Goal: Task Accomplishment & Management: Use online tool/utility

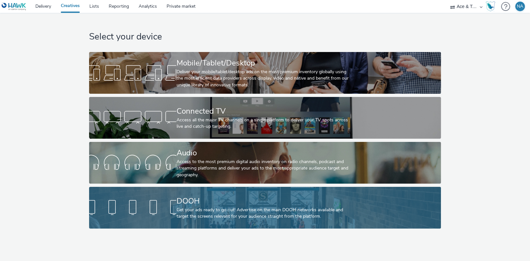
click at [190, 190] on div "DOOH Get your ads ready to go out! Advertise on the main DOOH networks availabl…" at bounding box center [263, 208] width 175 height 42
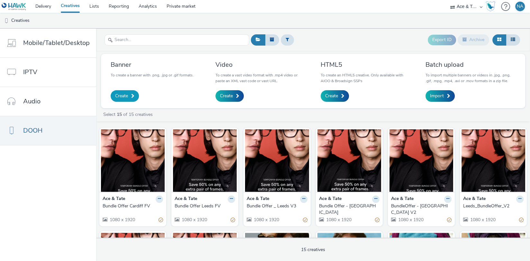
click at [121, 95] on span "Create" at bounding box center [121, 96] width 13 height 6
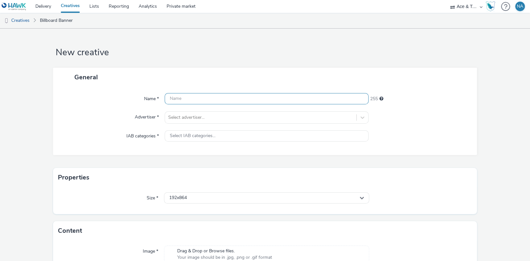
click at [203, 102] on input "text" at bounding box center [267, 98] width 204 height 11
type input "Amersfoort AW25 - 1"
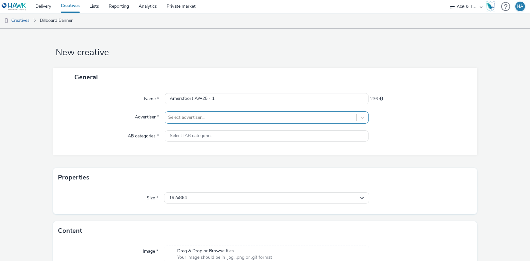
click at [223, 117] on div at bounding box center [260, 118] width 185 height 8
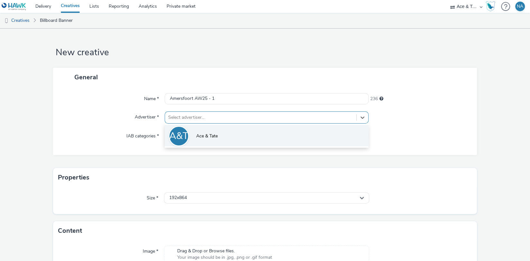
click at [206, 134] on span "Ace & Tate" at bounding box center [207, 136] width 22 height 6
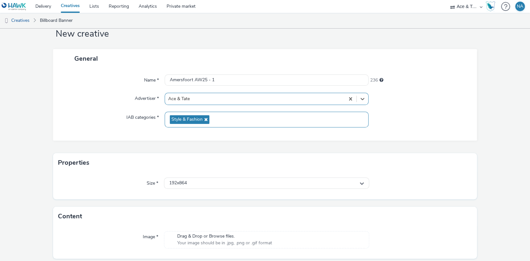
scroll to position [39, 0]
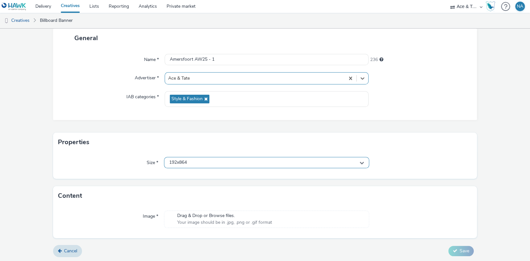
click at [231, 161] on div "192x864" at bounding box center [266, 162] width 205 height 11
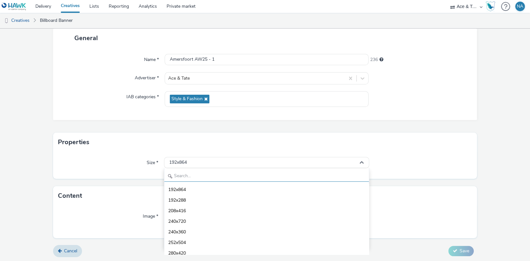
click at [207, 179] on input "text" at bounding box center [266, 176] width 204 height 11
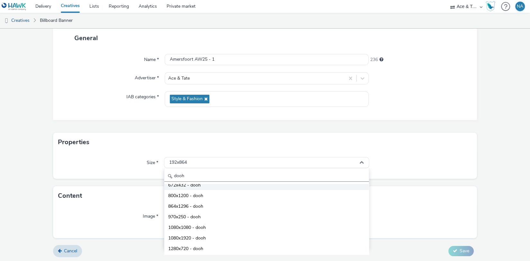
scroll to position [49, 0]
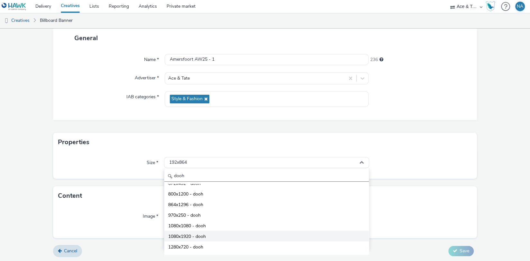
type input "dooh"
click at [206, 238] on span "1080x1920 - dooh" at bounding box center [187, 237] width 38 height 6
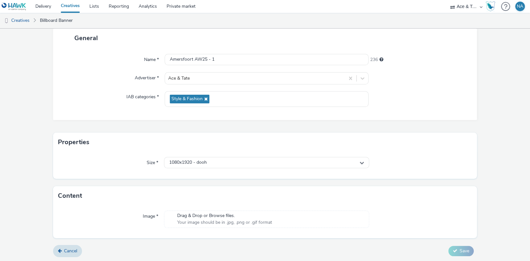
click at [275, 219] on div "Drag & Drop or Browse files. Your image should be in .jpg, .png or .gif format" at bounding box center [266, 219] width 205 height 17
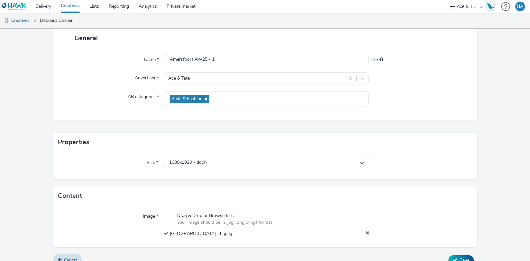
scroll to position [48, 0]
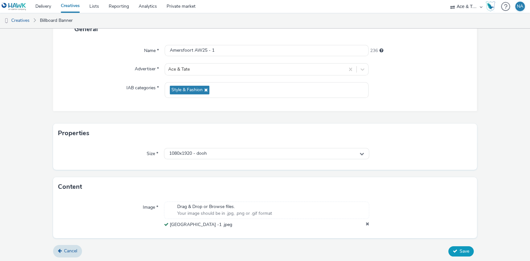
click at [456, 250] on icon at bounding box center [455, 251] width 5 height 5
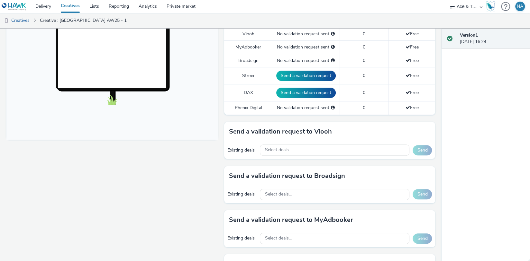
scroll to position [214, 0]
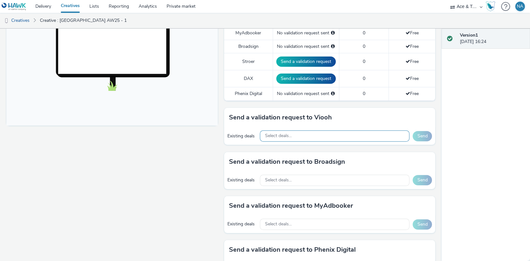
click at [355, 134] on div "Select deals..." at bounding box center [335, 136] width 150 height 11
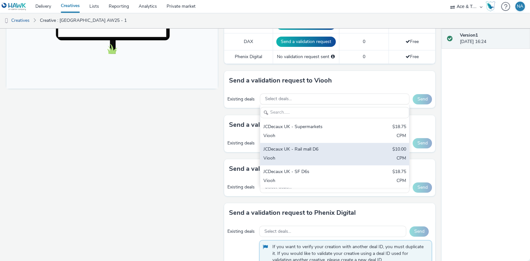
scroll to position [249, 0]
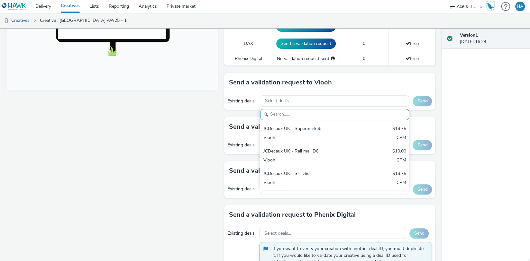
click at [445, 119] on div "Version 1 [DATE] 16:24" at bounding box center [485, 145] width 88 height 233
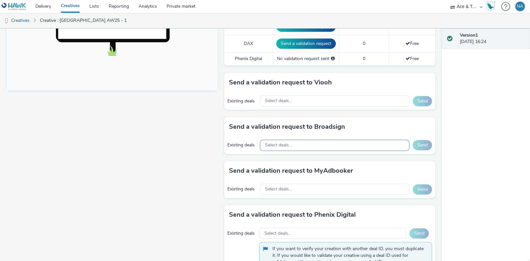
click at [329, 140] on div "Select deals..." at bounding box center [335, 145] width 150 height 11
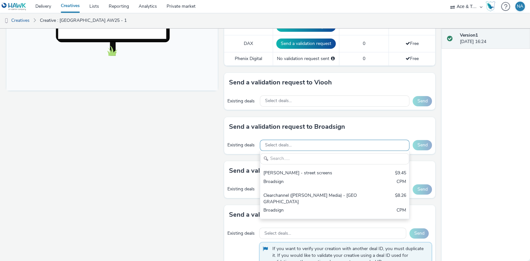
scroll to position [0, 0]
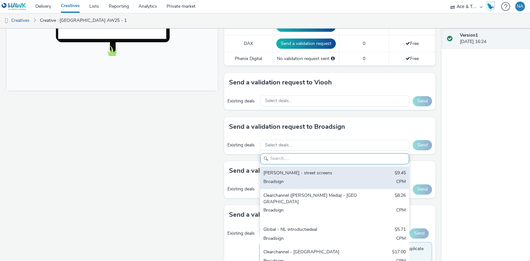
click at [306, 179] on div "Broadsign" at bounding box center [310, 182] width 94 height 7
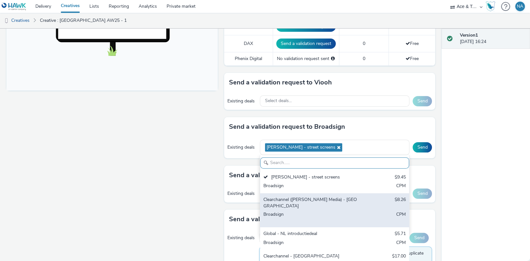
click at [302, 197] on div "Clearchannel ([PERSON_NAME] Media) - [GEOGRAPHIC_DATA]" at bounding box center [310, 203] width 94 height 13
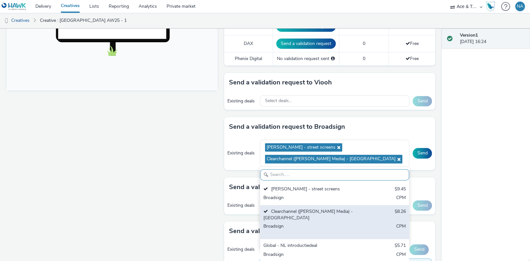
scroll to position [10, 0]
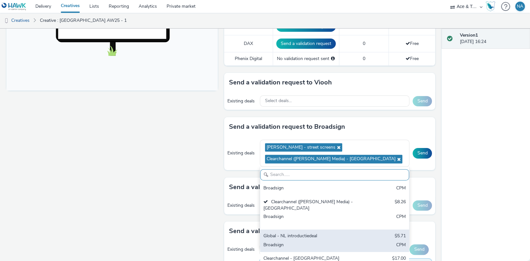
click at [292, 233] on div "Global - NL introductiedeal" at bounding box center [310, 236] width 94 height 7
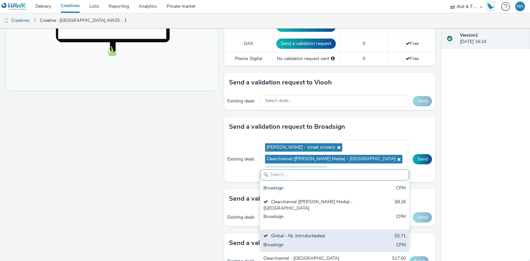
scroll to position [288, 0]
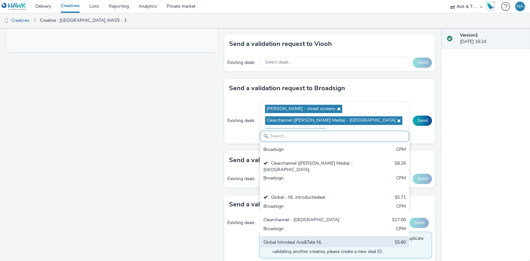
click at [290, 249] on div "Broadsign" at bounding box center [310, 252] width 94 height 7
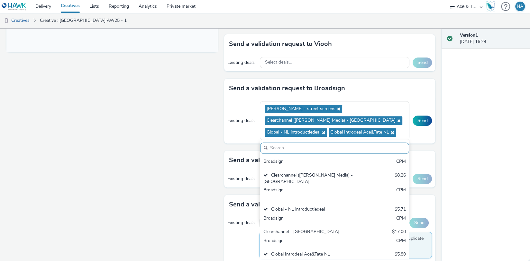
click at [450, 144] on div "Version 1 [DATE] 16:24" at bounding box center [485, 145] width 88 height 233
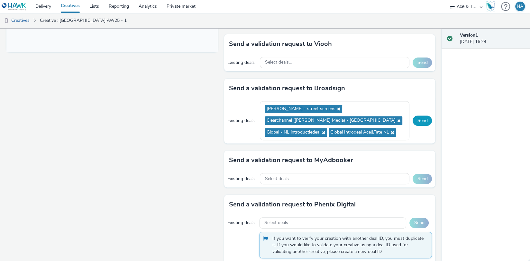
click at [424, 120] on button "Send" at bounding box center [421, 121] width 19 height 10
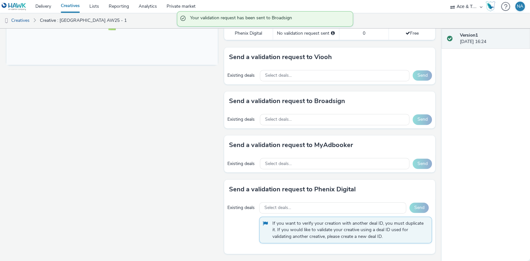
scroll to position [272, 0]
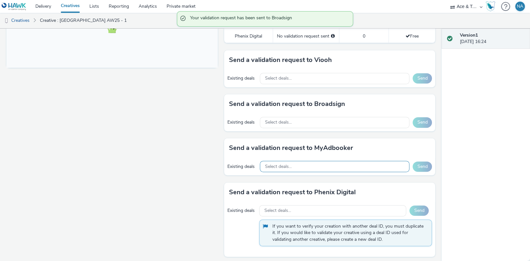
click at [358, 162] on div "Select deals..." at bounding box center [335, 166] width 150 height 11
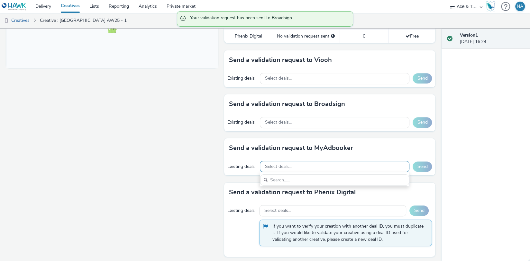
scroll to position [0, 0]
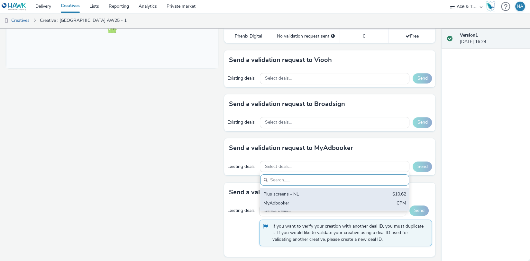
click at [337, 193] on div "Plus screens - NL" at bounding box center [310, 194] width 94 height 7
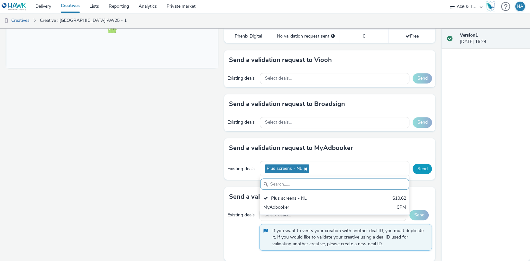
click at [421, 164] on button "Send" at bounding box center [421, 169] width 19 height 10
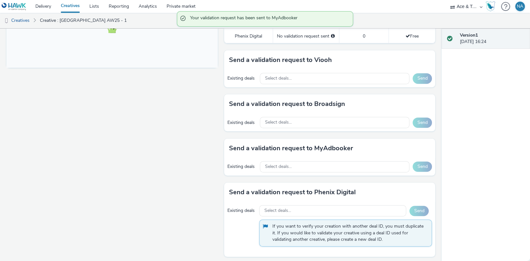
scroll to position [272, 0]
click at [344, 209] on div "Select deals..." at bounding box center [332, 210] width 147 height 11
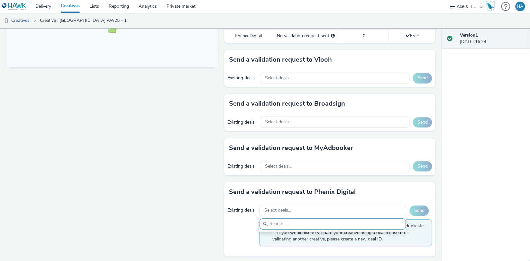
click at [460, 164] on div "Version 1 [DATE] 16:24" at bounding box center [485, 145] width 88 height 233
click at [386, 73] on div "Select deals..." at bounding box center [335, 78] width 150 height 11
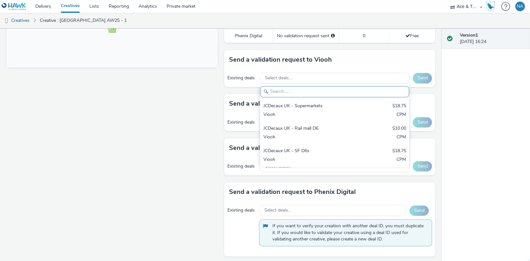
click at [462, 101] on div "Version 1 [DATE] 16:24" at bounding box center [485, 145] width 88 height 233
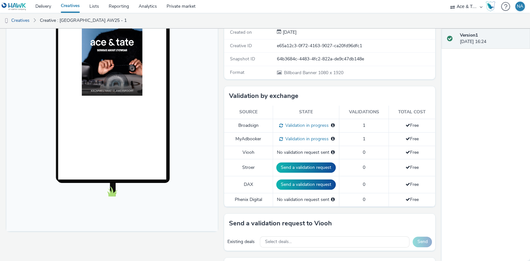
scroll to position [124, 0]
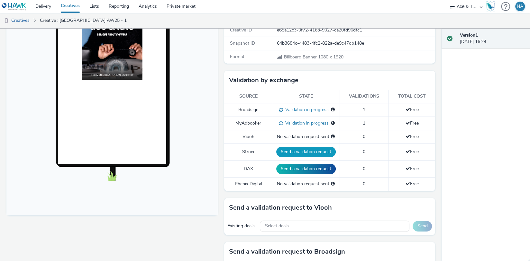
click at [300, 147] on button "Send a validation request" at bounding box center [305, 152] width 59 height 10
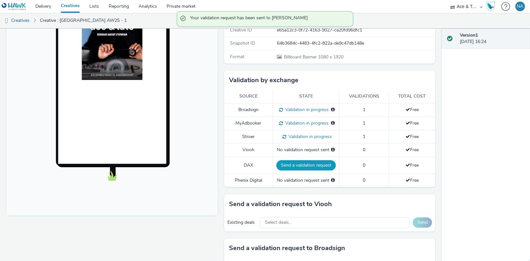
click at [302, 167] on button "Send a validation request" at bounding box center [305, 165] width 59 height 10
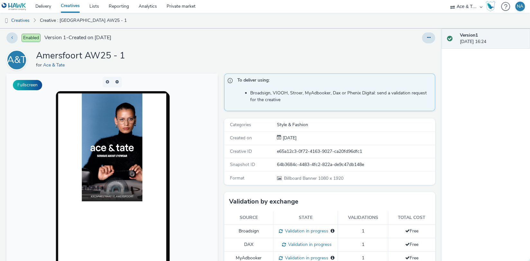
scroll to position [0, 0]
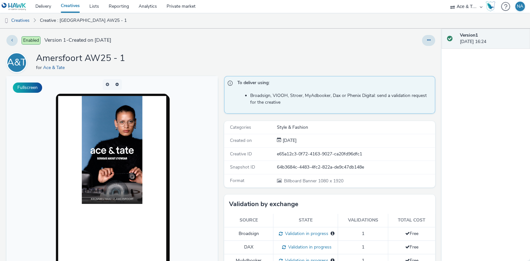
click at [68, 7] on link "Creatives" at bounding box center [70, 6] width 29 height 13
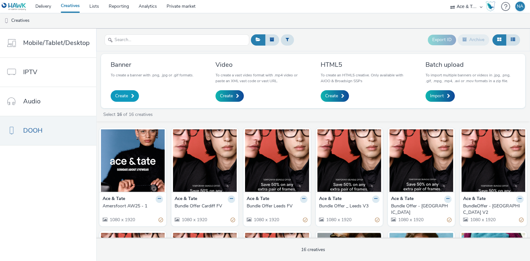
click at [126, 93] on span "Create" at bounding box center [121, 96] width 13 height 6
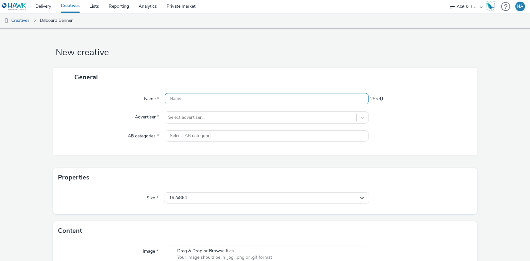
click at [194, 98] on input "text" at bounding box center [267, 98] width 204 height 11
type input "Amersfoort AW25 - 2"
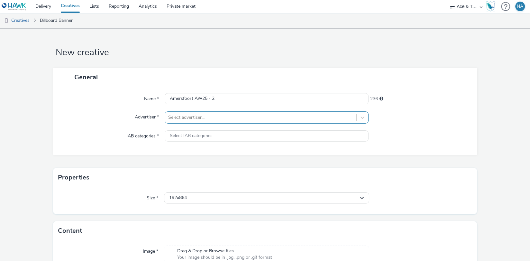
click at [230, 117] on div at bounding box center [260, 118] width 185 height 8
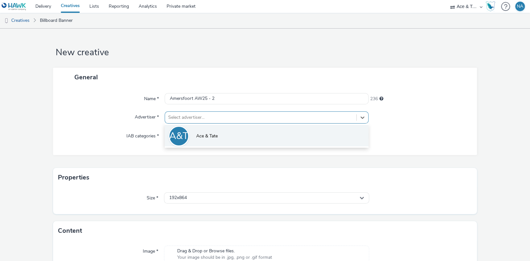
click at [215, 138] on span "Ace & Tate" at bounding box center [207, 136] width 22 height 6
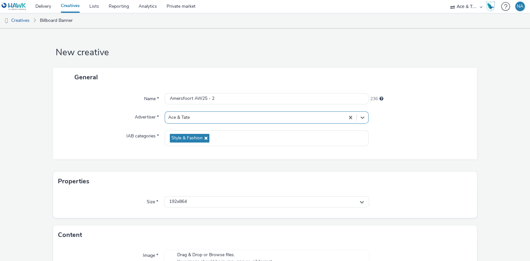
scroll to position [39, 0]
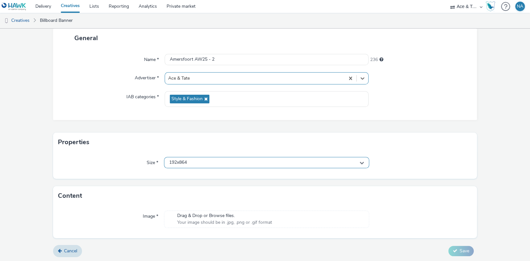
click at [240, 165] on div "192x864" at bounding box center [266, 162] width 205 height 11
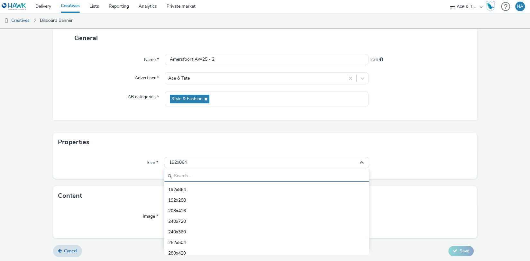
click at [215, 176] on input "text" at bounding box center [266, 176] width 204 height 11
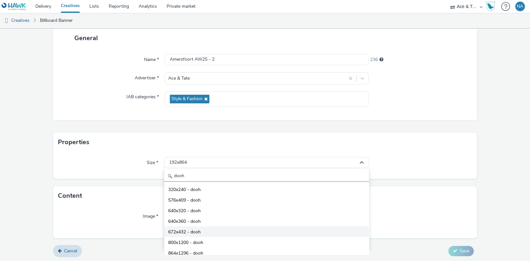
scroll to position [57, 0]
type input "dooh"
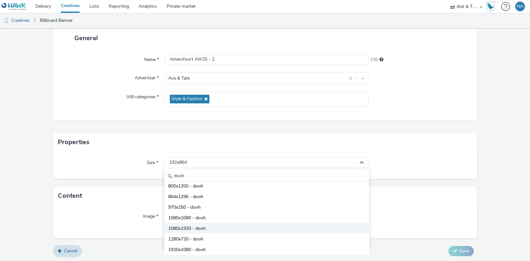
click at [220, 227] on li "1080x1920 - dooh" at bounding box center [266, 228] width 204 height 11
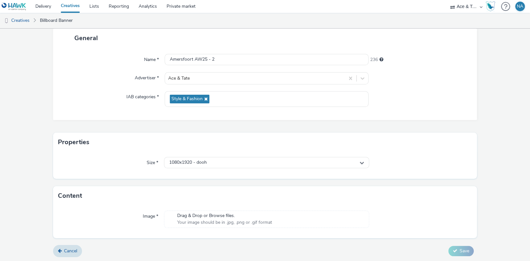
click at [249, 220] on span "Your image should be in .jpg, .png or .gif format" at bounding box center [224, 223] width 95 height 6
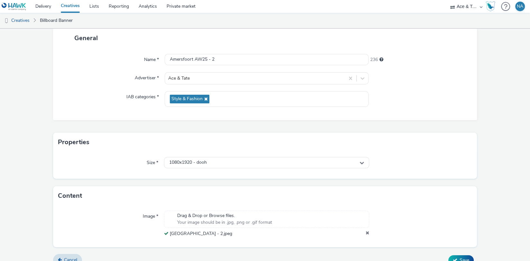
scroll to position [48, 0]
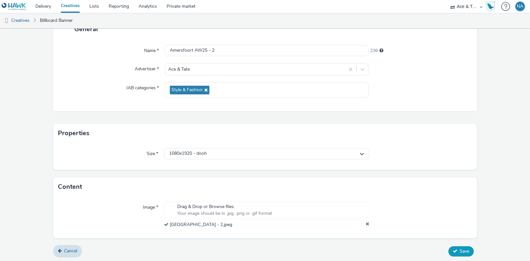
click at [461, 249] on span "Save" at bounding box center [464, 252] width 10 height 6
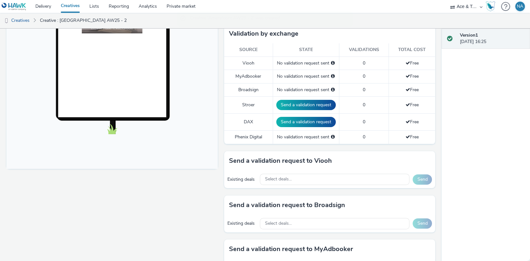
scroll to position [210, 0]
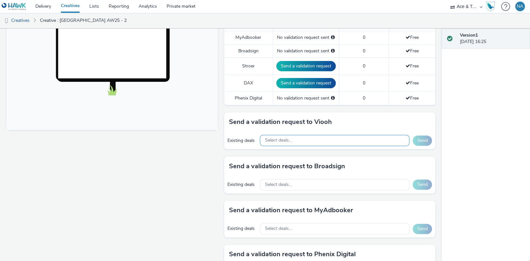
click at [357, 139] on div "Select deals..." at bounding box center [335, 140] width 150 height 11
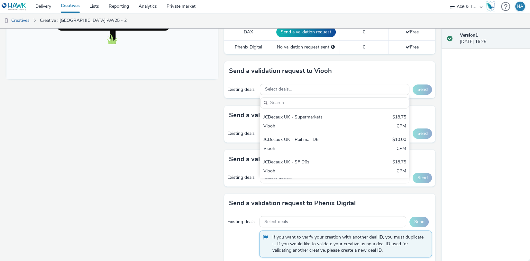
scroll to position [260, 0]
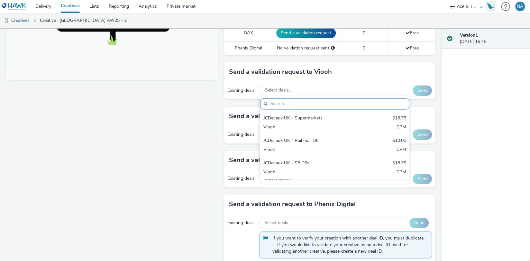
click at [450, 131] on div "Version 1 [DATE] 16:25" at bounding box center [485, 145] width 88 height 233
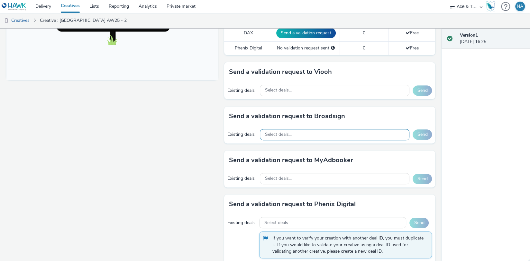
click at [328, 132] on div "Select deals..." at bounding box center [335, 134] width 150 height 11
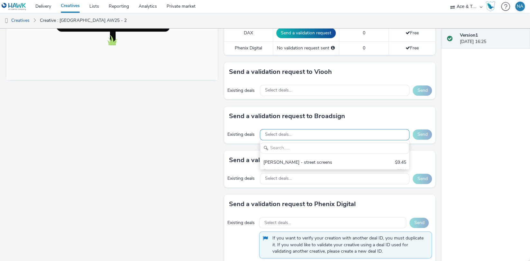
scroll to position [0, 0]
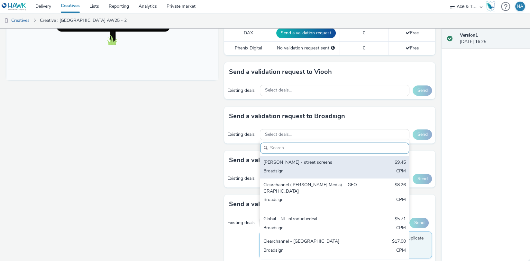
click at [316, 163] on div "[PERSON_NAME] - street screens" at bounding box center [310, 162] width 94 height 7
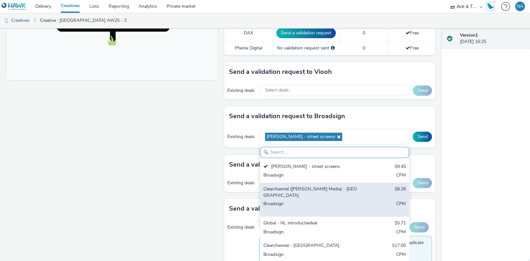
click at [312, 186] on div "Clearchannel ([PERSON_NAME] Media) - [GEOGRAPHIC_DATA]" at bounding box center [310, 192] width 94 height 13
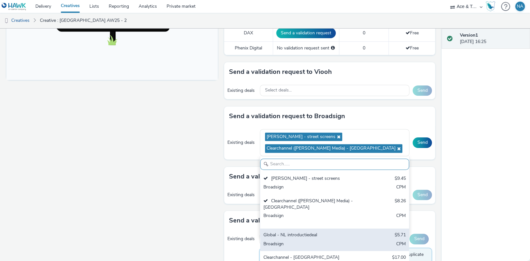
click at [305, 232] on div "Global - NL introductiedeal" at bounding box center [310, 235] width 94 height 7
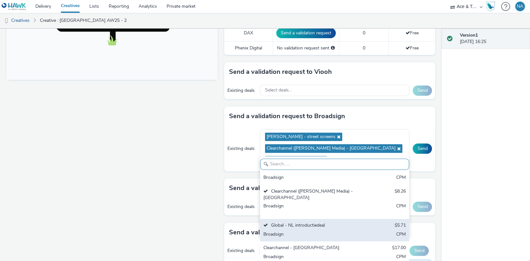
scroll to position [288, 0]
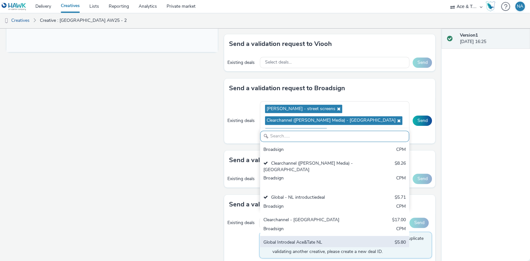
click at [299, 249] on div "Broadsign" at bounding box center [310, 252] width 94 height 7
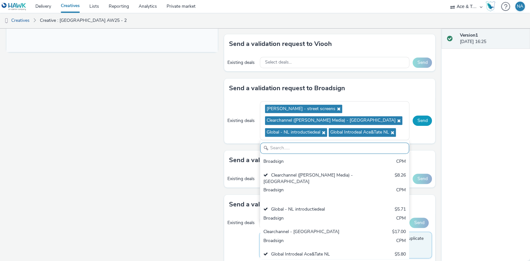
click at [424, 118] on button "Send" at bounding box center [421, 121] width 19 height 10
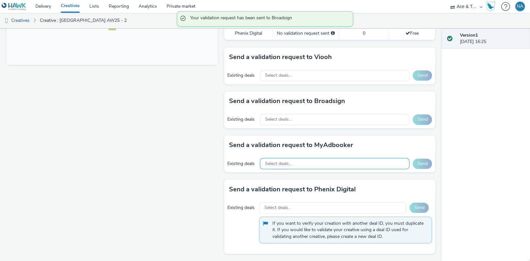
scroll to position [272, 0]
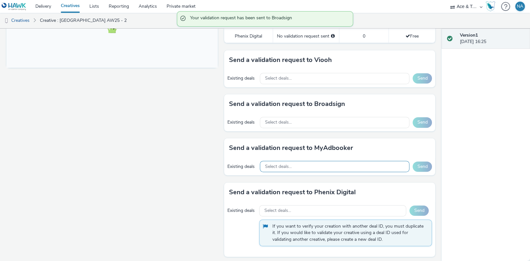
click at [376, 161] on div "Select deals..." at bounding box center [335, 166] width 150 height 11
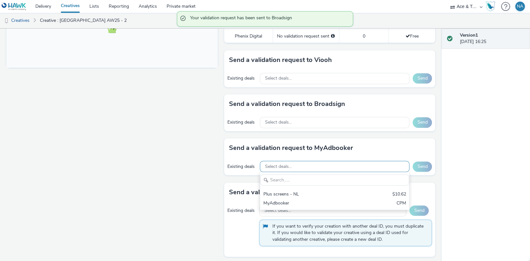
scroll to position [0, 0]
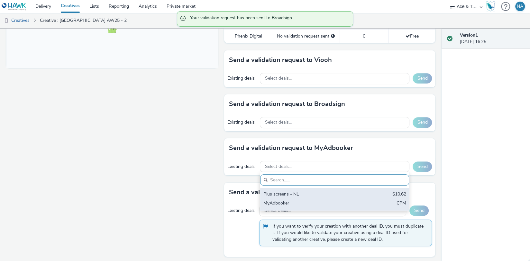
click at [353, 192] on div "Plus screens - NL" at bounding box center [310, 194] width 94 height 7
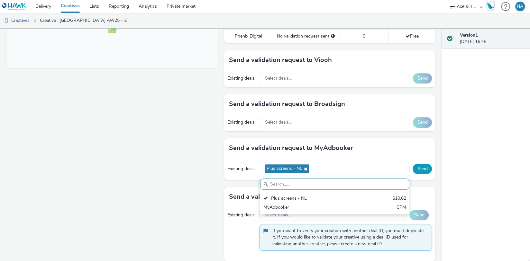
click at [422, 167] on button "Send" at bounding box center [421, 169] width 19 height 10
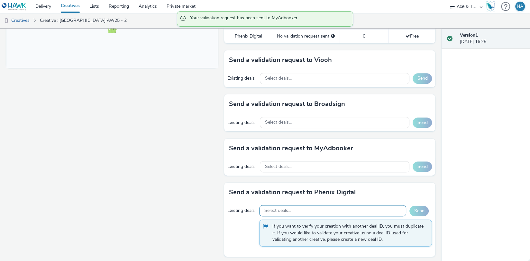
click at [383, 207] on div "Select deals..." at bounding box center [332, 210] width 147 height 11
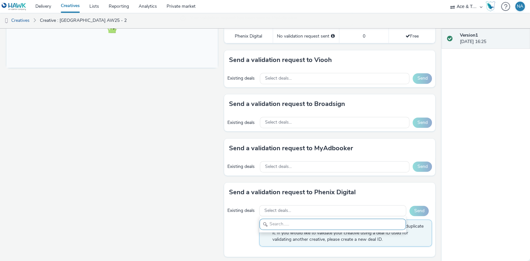
click at [442, 175] on div "Version 1 [DATE] 16:25" at bounding box center [485, 145] width 88 height 233
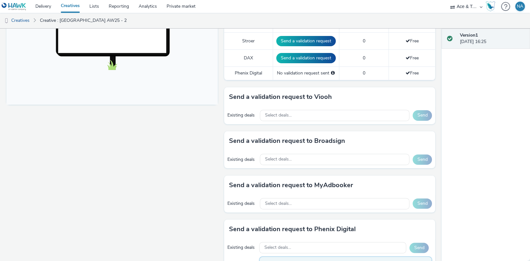
scroll to position [203, 0]
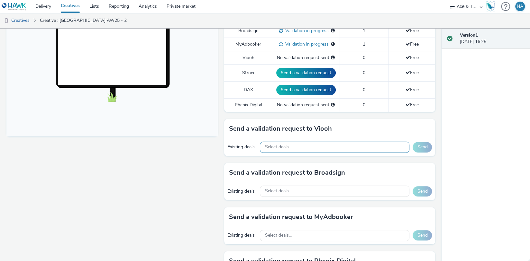
click at [391, 147] on div "Select deals..." at bounding box center [335, 147] width 150 height 11
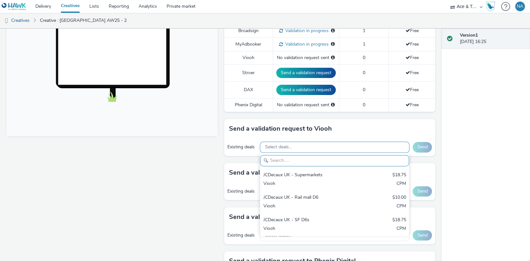
scroll to position [0, 0]
click at [484, 147] on div "Version 1 [DATE] 16:25" at bounding box center [485, 145] width 88 height 233
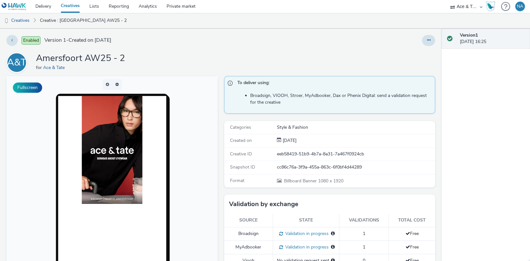
click at [14, 5] on img at bounding box center [14, 7] width 25 height 8
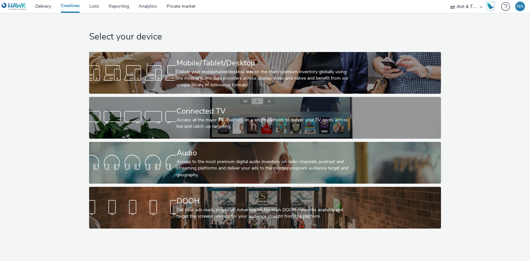
click at [71, 6] on link "Creatives" at bounding box center [70, 6] width 29 height 13
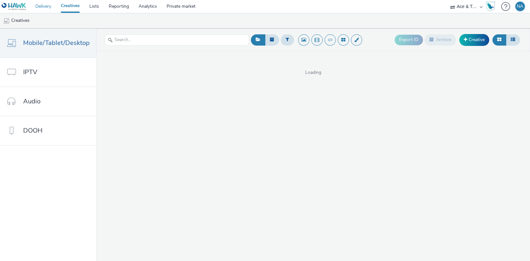
click at [47, 8] on link "Delivery" at bounding box center [43, 6] width 25 height 13
